Goal: Obtain resource: Download file/media

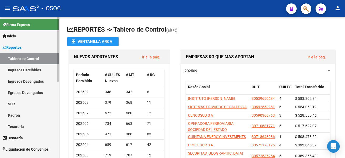
click at [57, 89] on link "Egresos Devengados" at bounding box center [29, 92] width 59 height 11
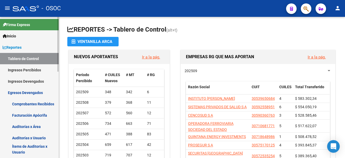
click at [58, 86] on div at bounding box center [57, 87] width 1 height 141
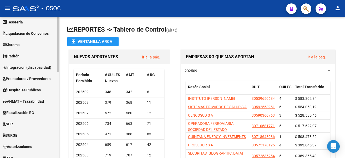
scroll to position [174, 0]
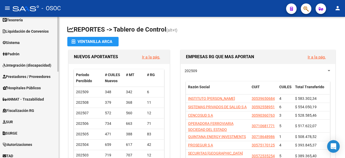
click at [62, 99] on mat-sidenav-container "Firma Express Inicio Calendario SSS Instructivos Contacto OS Reportes Tablero d…" at bounding box center [172, 87] width 345 height 141
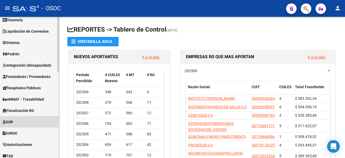
click at [31, 117] on link "SUR" at bounding box center [29, 121] width 59 height 11
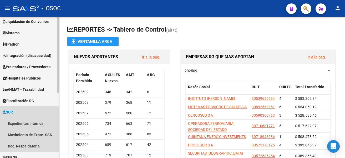
click at [31, 117] on link "SUR" at bounding box center [29, 111] width 59 height 11
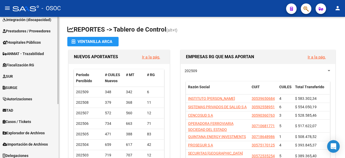
click at [68, 131] on mat-sidenav-container "Firma Express Inicio Calendario SSS Instructivos Contacto OS Reportes Tablero d…" at bounding box center [172, 87] width 345 height 141
click at [31, 112] on link "TAD" at bounding box center [29, 110] width 59 height 11
click at [30, 118] on link "Notificaciones" at bounding box center [29, 121] width 59 height 11
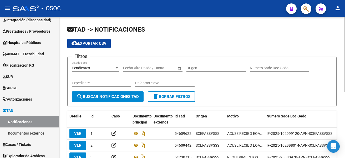
click at [232, 91] on div "Filtros Pendientes Estado caso Fecha inicio – Fecha fin Fecha Alta Desde / Hast…" at bounding box center [202, 76] width 260 height 30
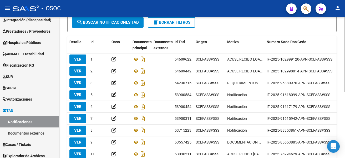
scroll to position [74, 0]
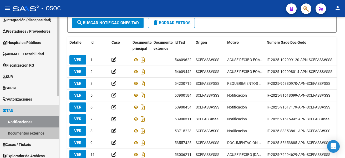
click at [39, 135] on link "Documentos externos" at bounding box center [29, 132] width 59 height 11
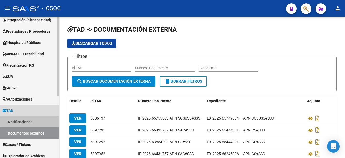
click at [48, 121] on link "Notificaciones" at bounding box center [29, 121] width 59 height 11
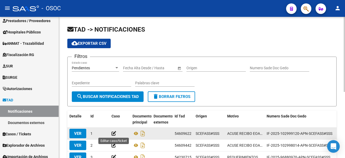
scroll to position [110, 0]
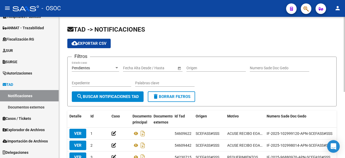
click at [118, 72] on div "Pendientes Estado caso" at bounding box center [95, 68] width 47 height 15
click at [115, 80] on div "Expediente" at bounding box center [101, 81] width 59 height 11
paste input "EX-2025-58868355-"
click at [110, 100] on button "search Buscar Notificaciones TAD" at bounding box center [108, 96] width 72 height 11
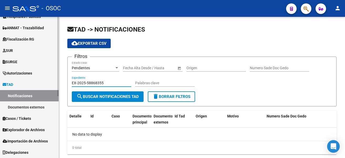
drag, startPoint x: 86, startPoint y: 81, endPoint x: 42, endPoint y: 82, distance: 44.4
click at [42, 82] on mat-sidenav-container "Firma Express Inicio Calendario SSS Instructivos Contacto OS Reportes Tablero d…" at bounding box center [172, 87] width 345 height 141
type input "58868355"
click at [48, 107] on link "Documentos externos" at bounding box center [29, 106] width 59 height 11
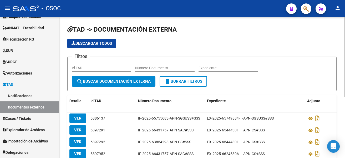
click at [219, 66] on input "Expediente" at bounding box center [227, 68] width 59 height 4
paste input "EX-2025-58868355-"
drag, startPoint x: 215, startPoint y: 67, endPoint x: 169, endPoint y: 67, distance: 45.5
click at [169, 67] on div "Filtros Id TAD Número Documento EX-2025-58868355- Expediente" at bounding box center [202, 68] width 260 height 15
click at [225, 69] on input "58868355-" at bounding box center [227, 68] width 59 height 4
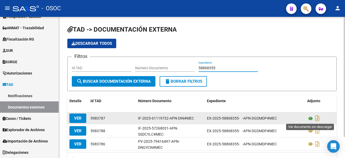
type input "58868355"
click at [311, 117] on icon at bounding box center [310, 118] width 7 height 6
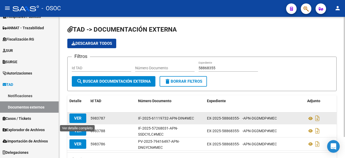
click at [81, 117] on button "VER" at bounding box center [77, 117] width 17 height 9
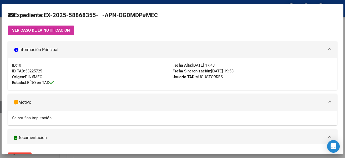
click at [56, 31] on span "VER CASO DE LA NOTIFICACIÓN" at bounding box center [41, 30] width 58 height 5
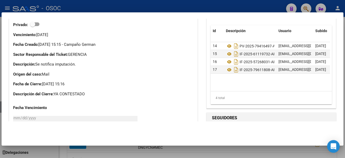
scroll to position [181, 0]
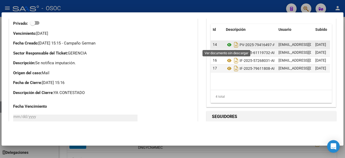
click at [226, 44] on icon at bounding box center [229, 45] width 7 height 6
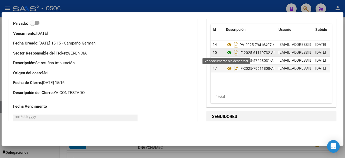
click at [226, 53] on icon at bounding box center [229, 52] width 7 height 6
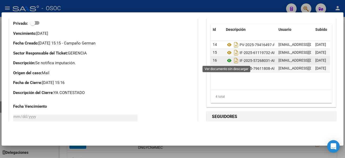
click at [228, 58] on icon at bounding box center [229, 60] width 7 height 6
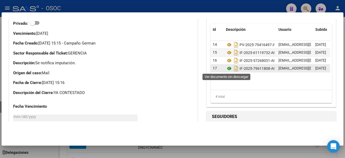
click at [226, 70] on icon at bounding box center [229, 68] width 7 height 6
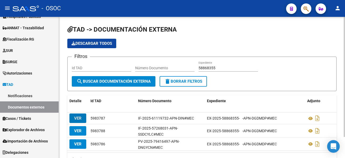
click at [210, 67] on input "58868355" at bounding box center [227, 68] width 59 height 4
paste input "2025-84313667-"
click at [210, 67] on input "v2025-84313667-" at bounding box center [227, 68] width 59 height 4
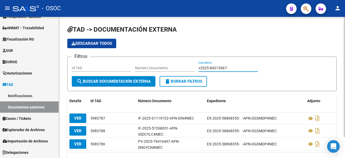
click at [210, 67] on input "v2025-84313667-" at bounding box center [227, 68] width 59 height 4
paste input
click at [208, 67] on input "202584313667" at bounding box center [227, 68] width 59 height 4
type input "84313667"
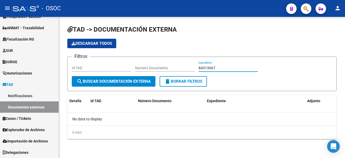
click at [207, 67] on input "84313667" at bounding box center [227, 68] width 59 height 4
click at [45, 92] on link "Notificaciones" at bounding box center [29, 95] width 59 height 11
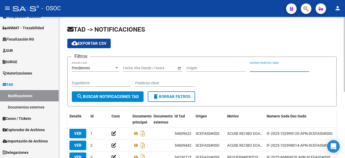
click at [267, 66] on input "Numero Sade Doc Gedo" at bounding box center [279, 68] width 59 height 4
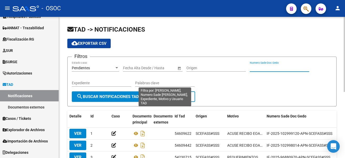
click at [124, 84] on input "Expediente" at bounding box center [101, 83] width 59 height 4
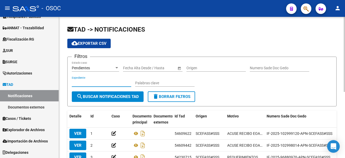
paste input "84313667"
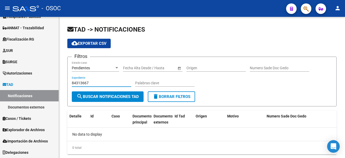
type input "84313667"
click at [88, 84] on input "84313667" at bounding box center [101, 83] width 59 height 4
click at [259, 67] on input "Numero Sade Doc Gedo" at bounding box center [279, 68] width 59 height 4
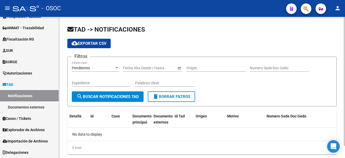
click at [104, 80] on div "Expediente" at bounding box center [101, 81] width 59 height 11
paste input "EX-2025-58868355-"
click at [102, 73] on div "Pendientes Estado caso" at bounding box center [95, 68] width 47 height 15
click at [100, 71] on div "Pendientes Estado caso" at bounding box center [95, 66] width 47 height 11
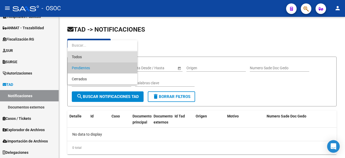
click at [91, 58] on span "Todos" at bounding box center [102, 56] width 61 height 11
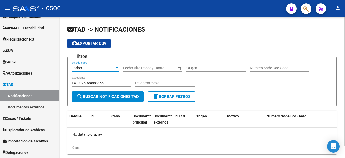
click at [107, 81] on input "EX-2025-58868355-" at bounding box center [101, 83] width 59 height 4
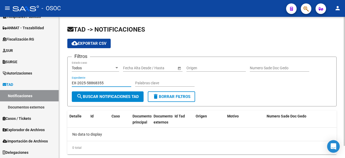
click at [88, 82] on input "EX-2025-58868355" at bounding box center [101, 83] width 59 height 4
click at [86, 82] on input "EX-2025-58868355" at bounding box center [101, 83] width 59 height 4
click at [87, 82] on input "EX-2025-58868355" at bounding box center [101, 83] width 59 height 4
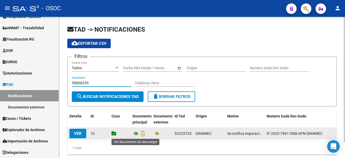
type input "58868355"
click at [134, 133] on icon at bounding box center [135, 133] width 7 height 6
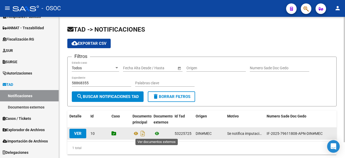
click at [157, 133] on icon at bounding box center [156, 133] width 7 height 6
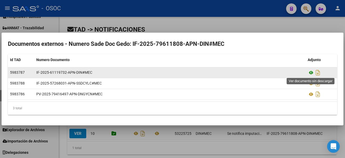
click at [309, 73] on icon at bounding box center [310, 72] width 7 height 6
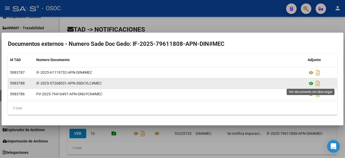
click at [308, 84] on icon at bounding box center [310, 83] width 7 height 6
